Goal: Find specific page/section: Find specific page/section

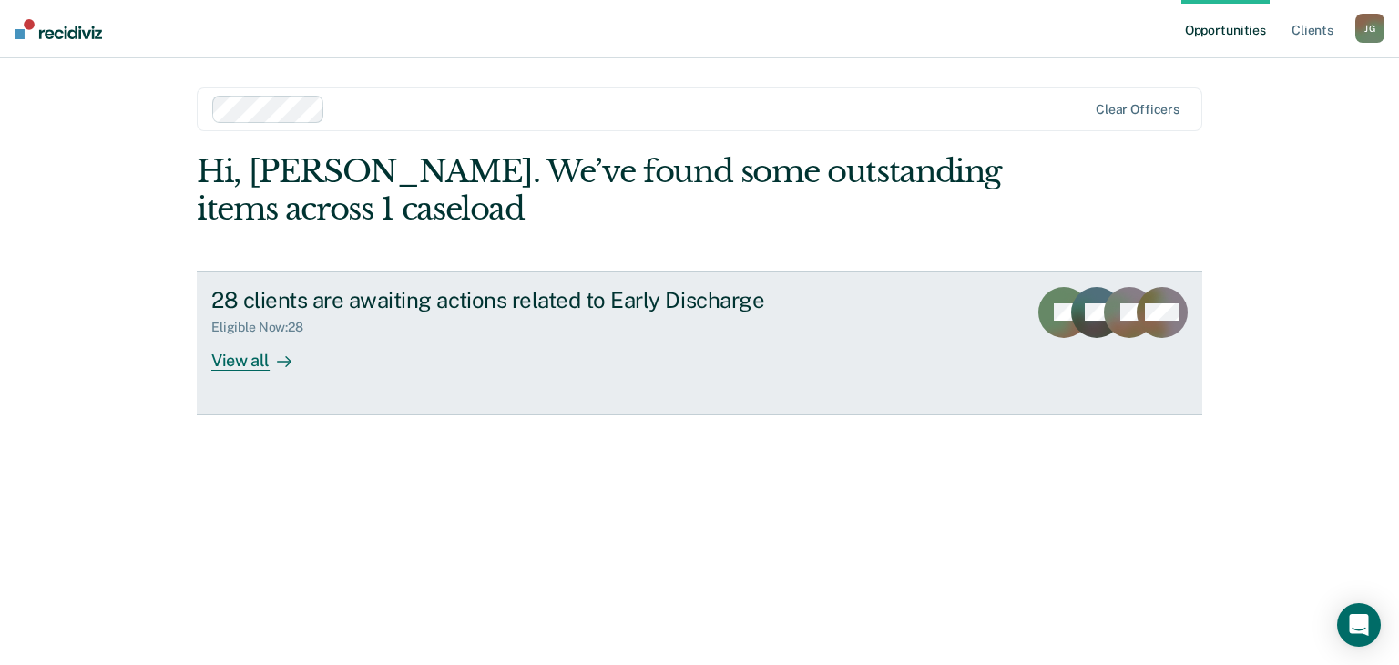
click at [281, 348] on div "View all" at bounding box center [262, 353] width 102 height 36
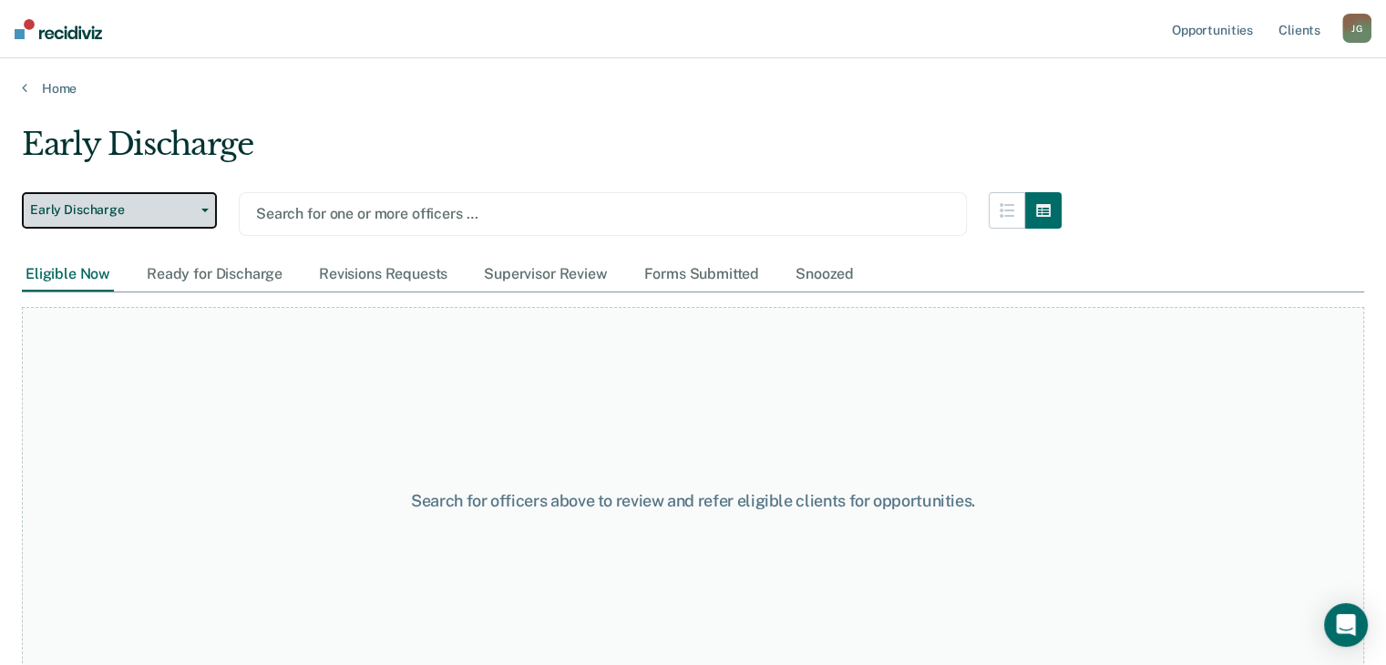
click at [178, 192] on button "Early Discharge" at bounding box center [119, 210] width 195 height 36
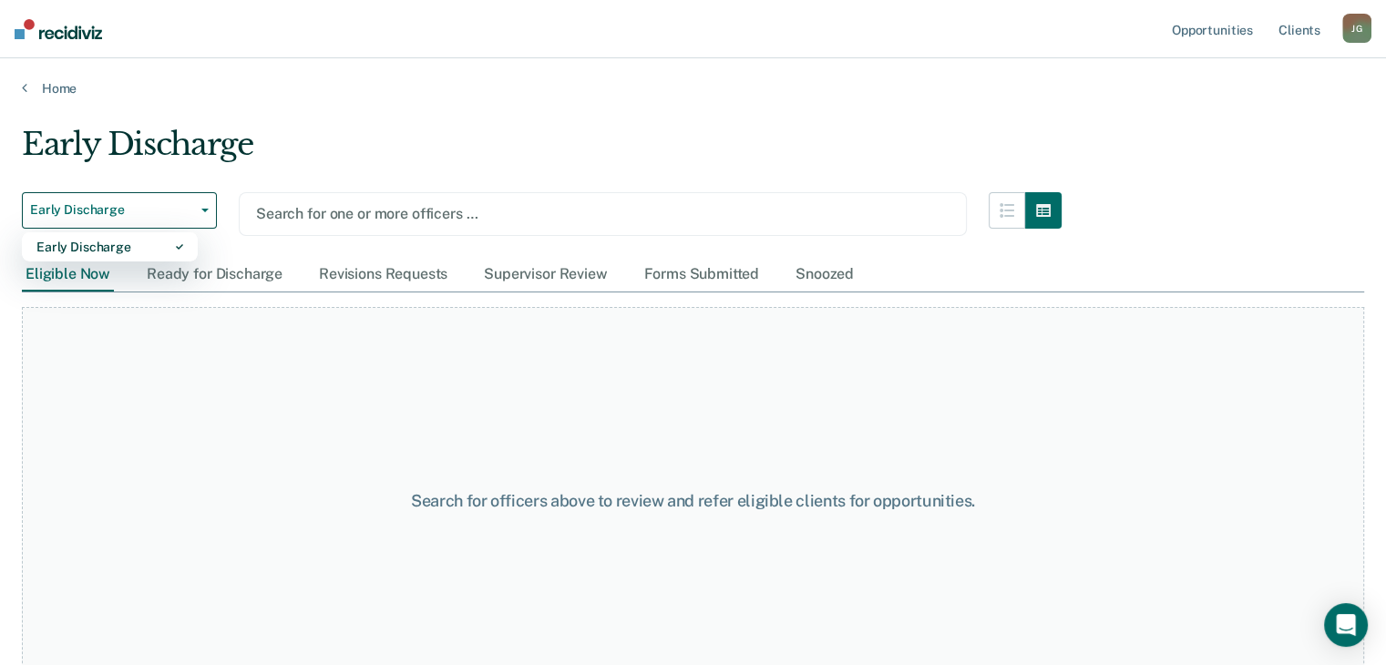
click at [437, 155] on div "Early Discharge" at bounding box center [541, 152] width 1039 height 52
